Goal: Check status: Check status

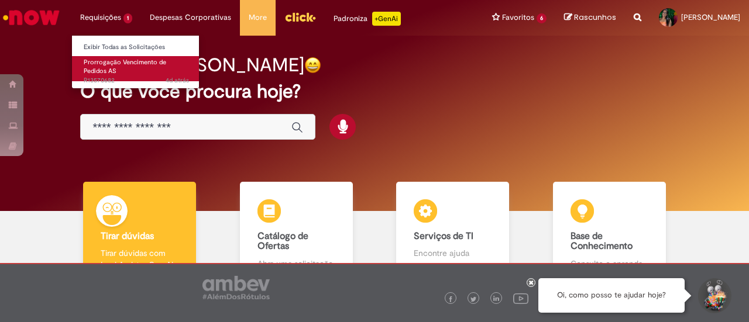
click at [119, 67] on link "Prorrogação Vencimento de Pedidos AS 4d atrás 4 dias atrás R13570682" at bounding box center [136, 68] width 129 height 25
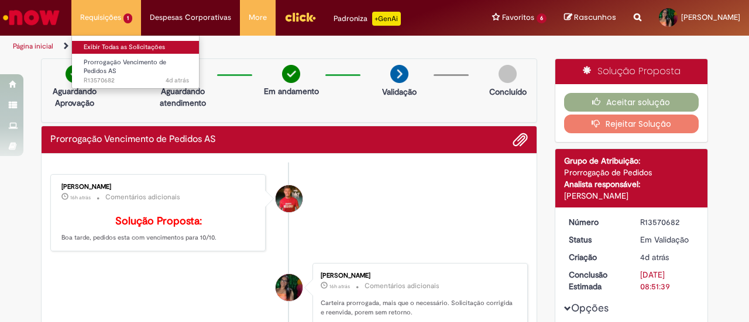
click at [115, 46] on link "Exibir Todas as Solicitações" at bounding box center [136, 47] width 129 height 13
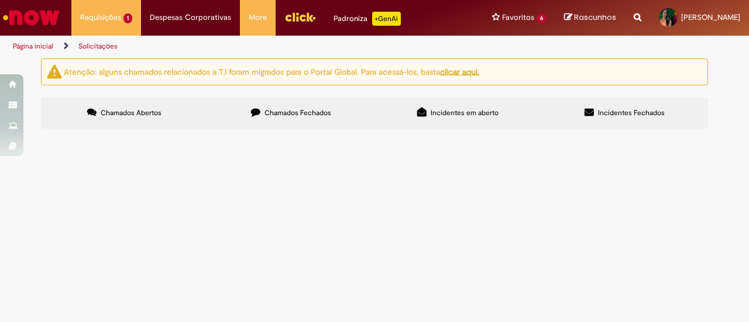
click at [301, 114] on span "Chamados Fechados" at bounding box center [298, 112] width 67 height 9
click at [0, 0] on td "Prorrogar pedido como alinhado com cliente." at bounding box center [0, 0] width 0 height 0
click at [0, 0] on span "Prorrogar pedido como alinhado com cliente." at bounding box center [0, 0] width 0 height 0
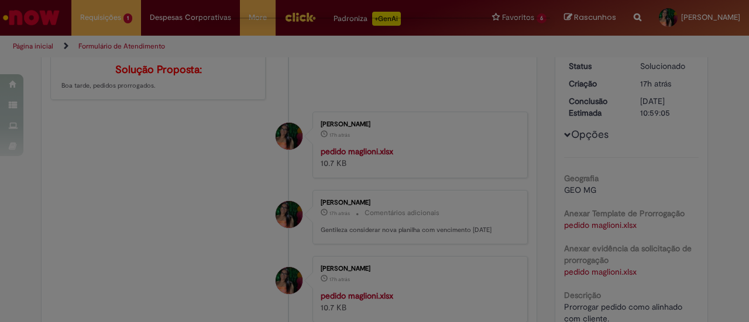
scroll to position [1, 0]
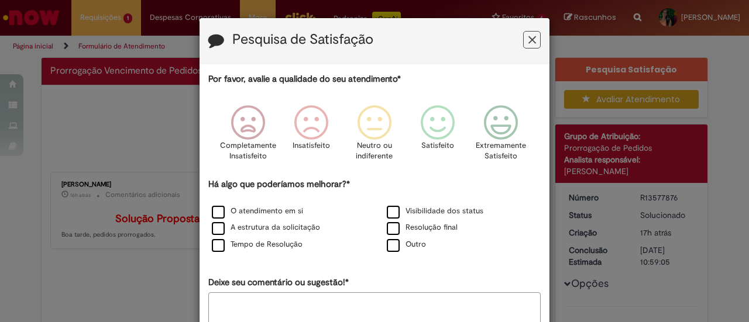
click at [537, 39] on div "Pesquisa de Satisfação" at bounding box center [375, 41] width 350 height 46
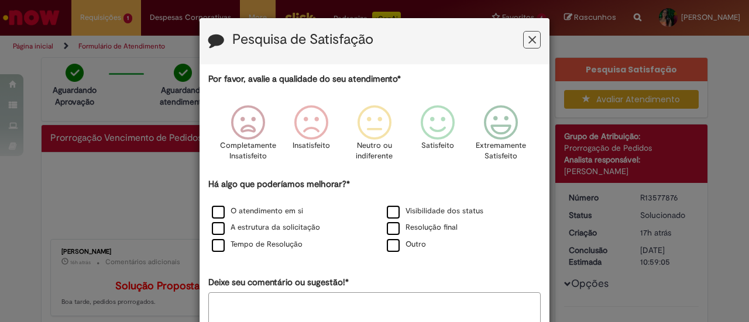
scroll to position [68, 0]
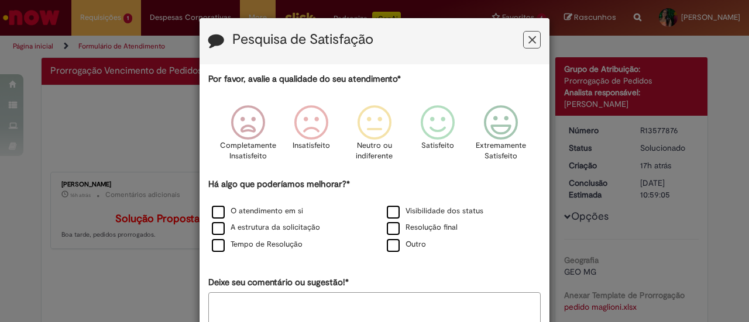
click at [534, 40] on button "Feedback" at bounding box center [532, 40] width 18 height 18
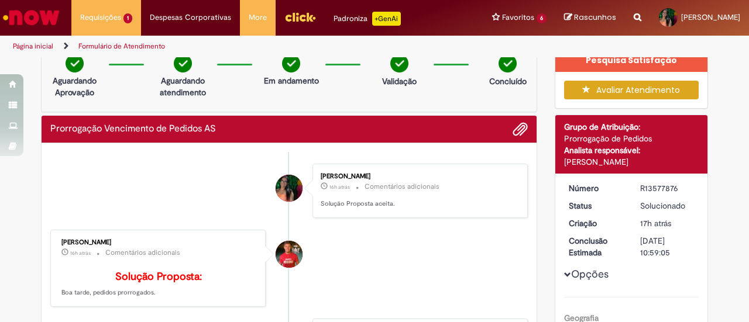
scroll to position [0, 0]
